Goal: Information Seeking & Learning: Learn about a topic

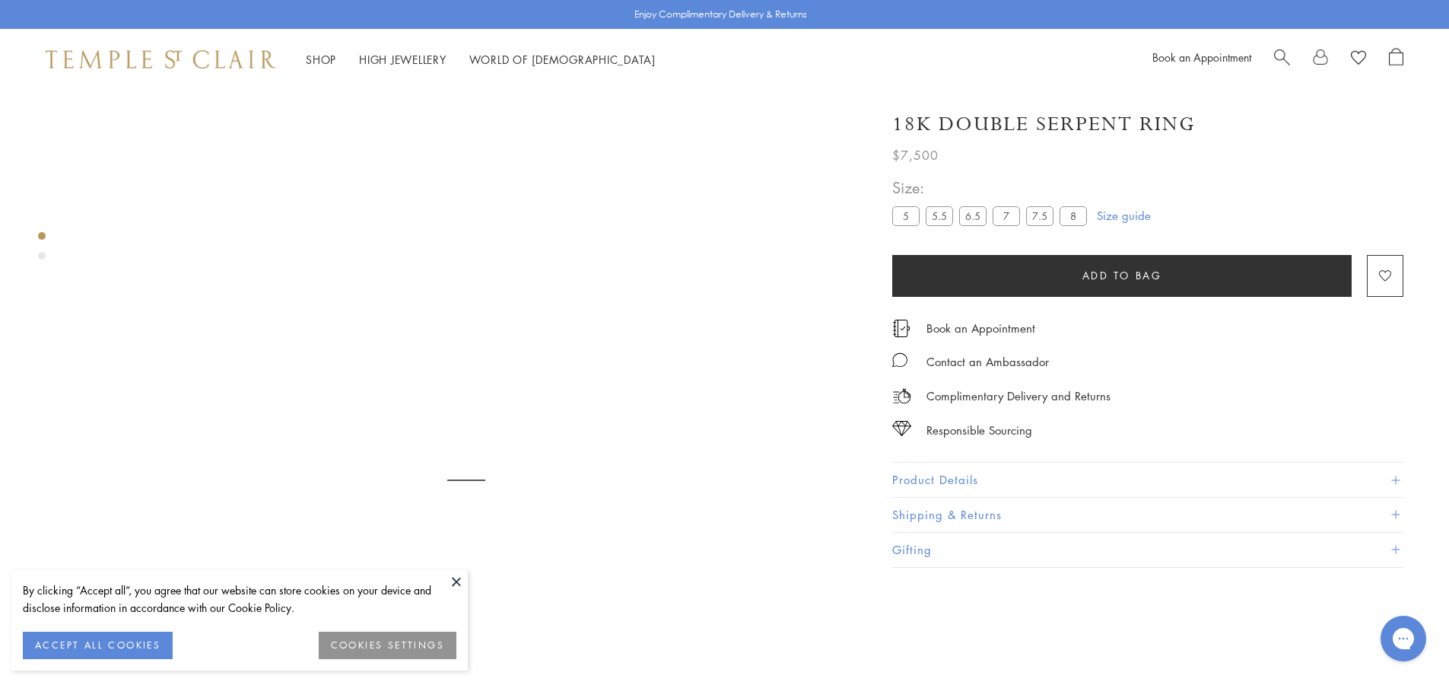
click at [460, 574] on button at bounding box center [456, 581] width 23 height 23
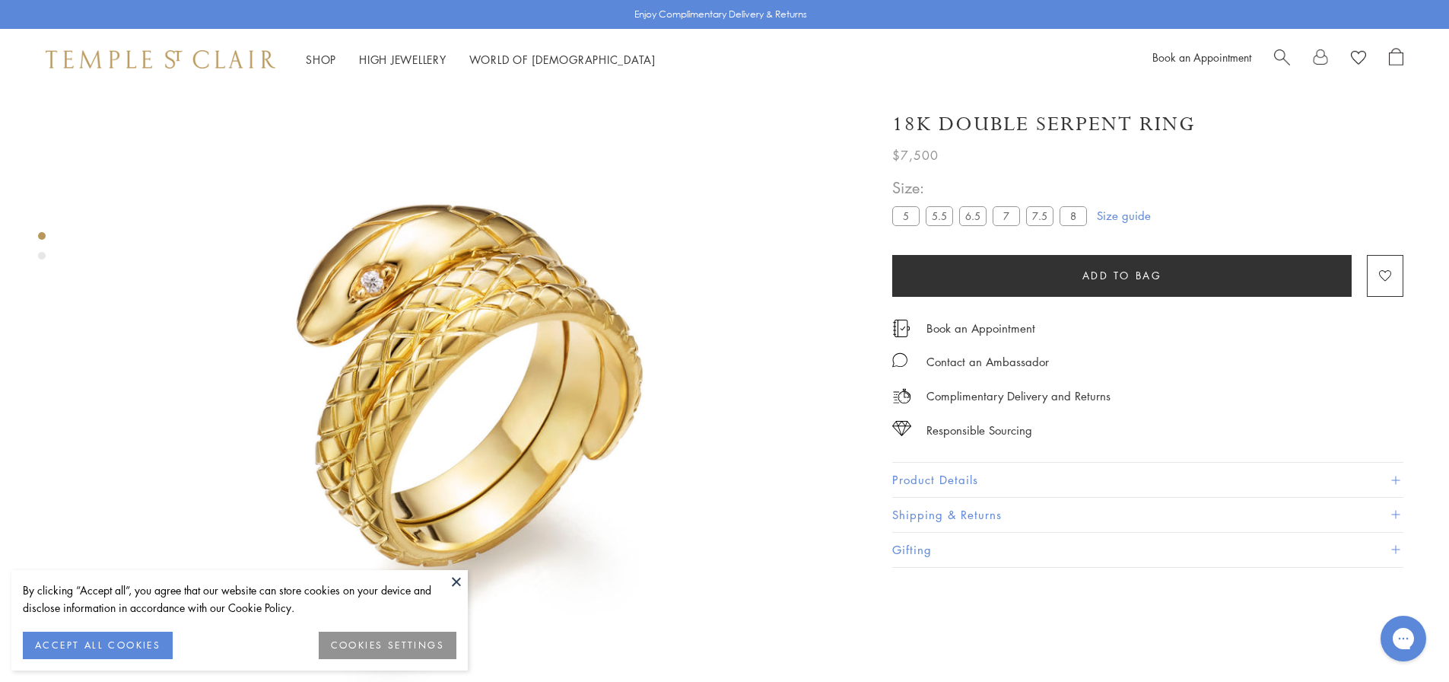
drag, startPoint x: 480, startPoint y: 298, endPoint x: 1241, endPoint y: 419, distance: 770.3
click at [1245, 405] on div "Responsible Sourcing" at bounding box center [1147, 422] width 511 height 34
click at [1090, 491] on button "Product Details" at bounding box center [1147, 480] width 511 height 34
click at [1278, 59] on span "Search" at bounding box center [1282, 56] width 16 height 16
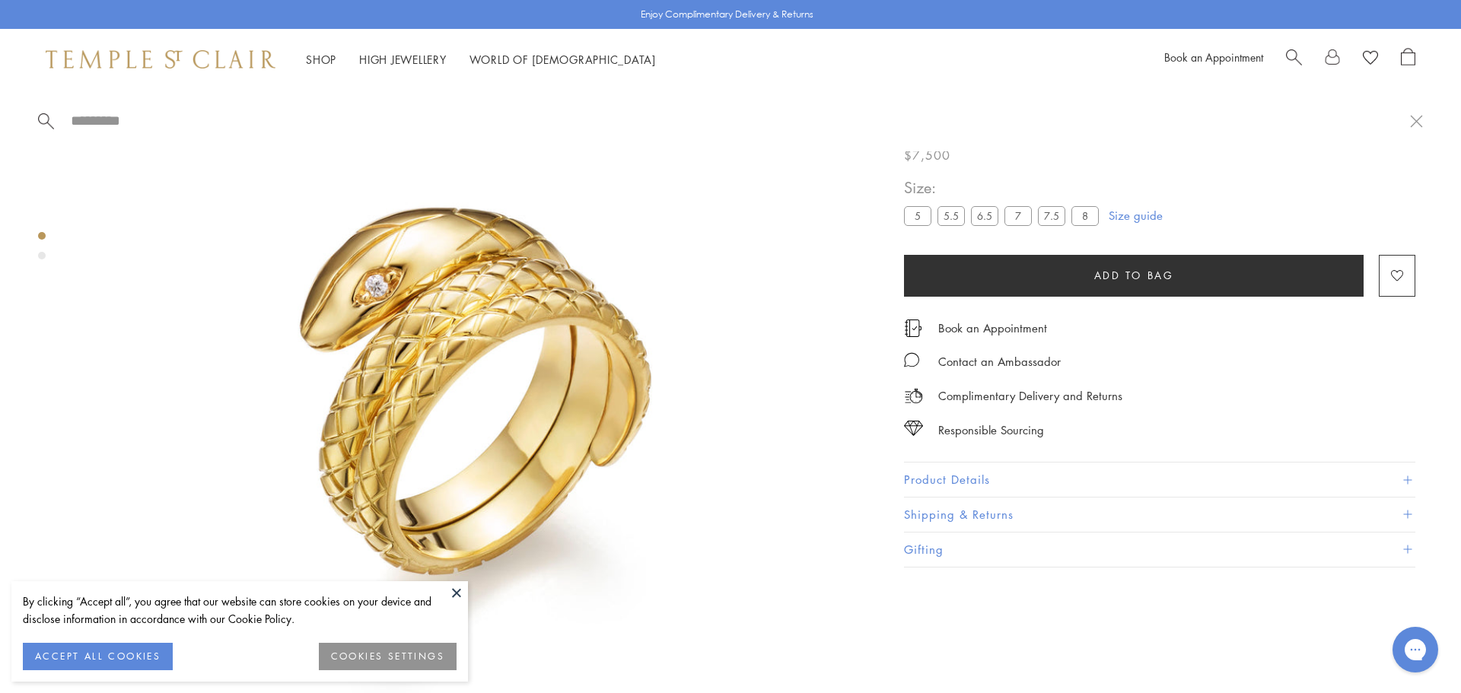
click at [129, 126] on input "search" at bounding box center [739, 120] width 1340 height 17
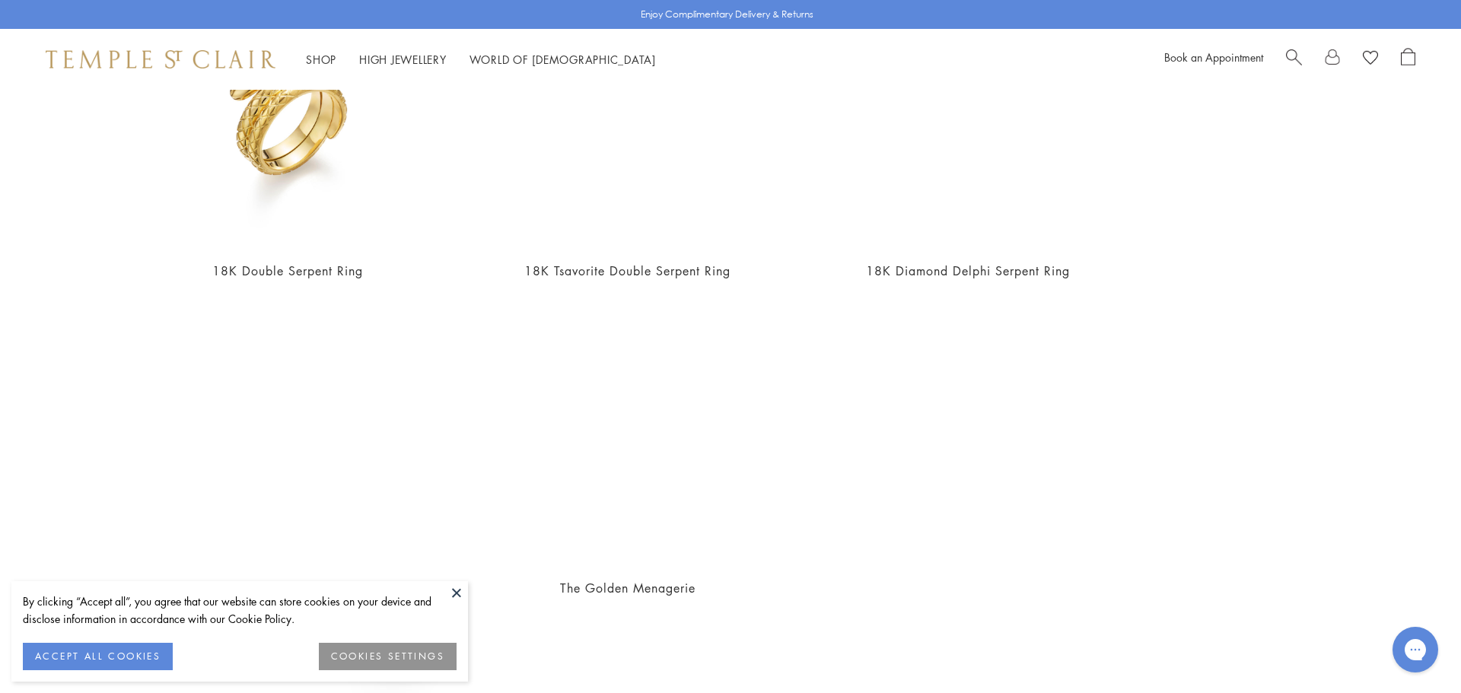
scroll to position [267, 0]
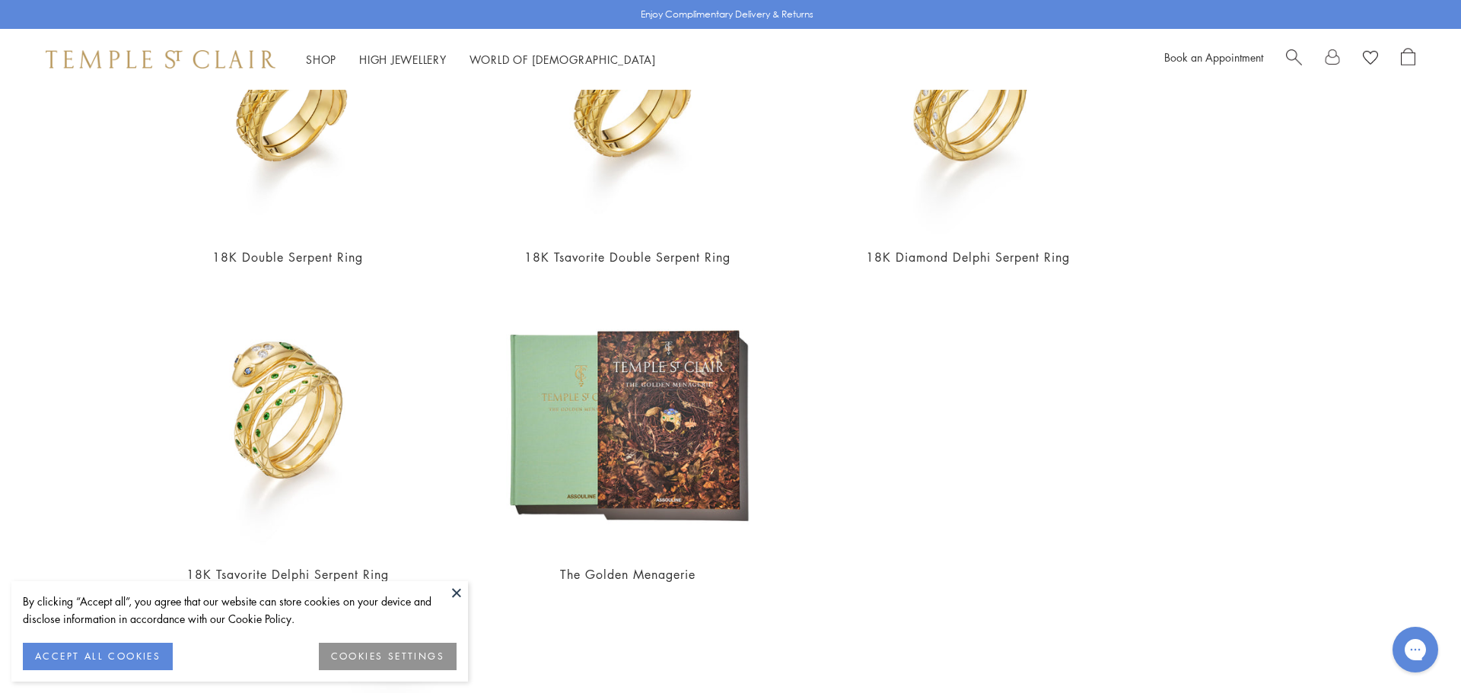
type input "**********"
click at [453, 591] on button at bounding box center [456, 592] width 23 height 23
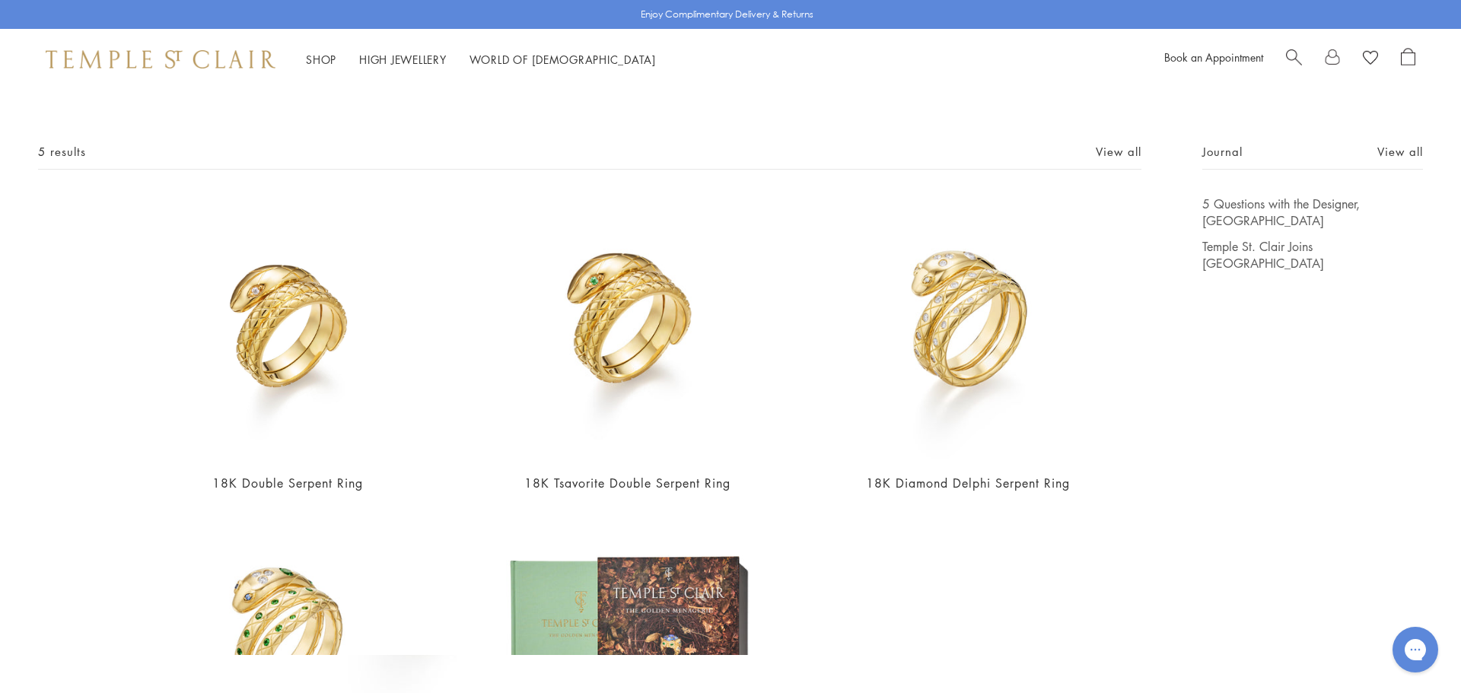
scroll to position [39, 0]
